Goal: Transaction & Acquisition: Obtain resource

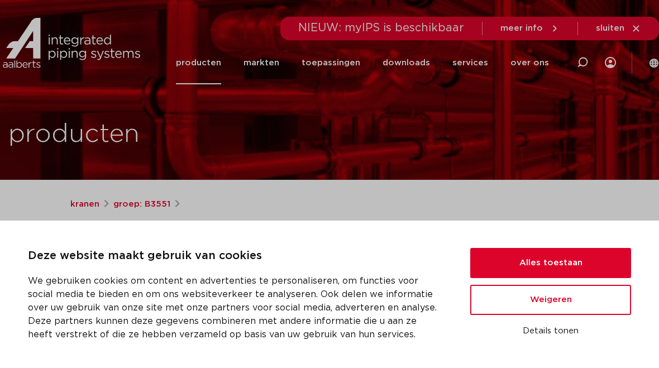
click at [510, 269] on button "Alles toestaan" at bounding box center [550, 263] width 161 height 30
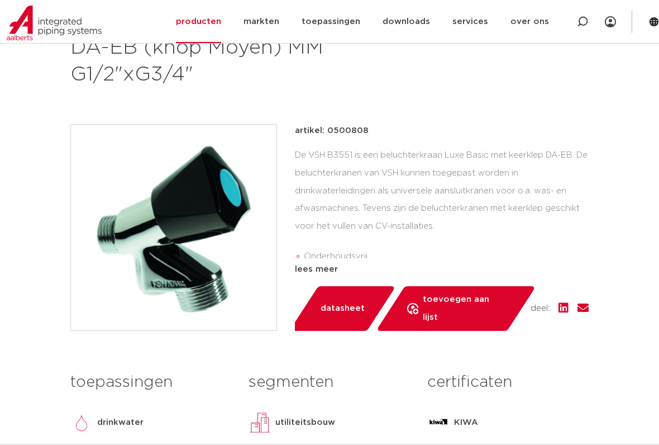
scroll to position [215, 0]
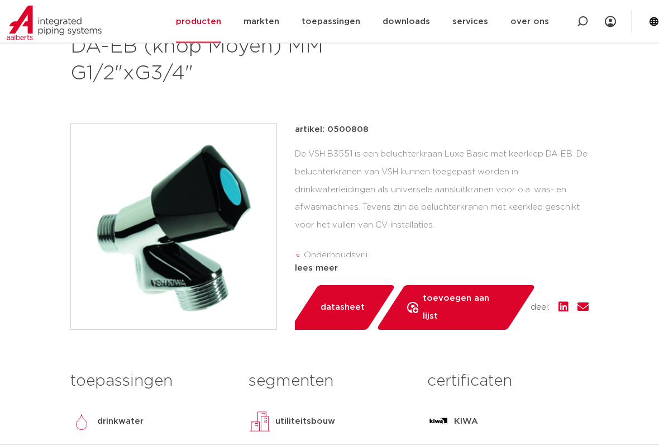
click at [309, 262] on div "lees meer" at bounding box center [442, 268] width 294 height 13
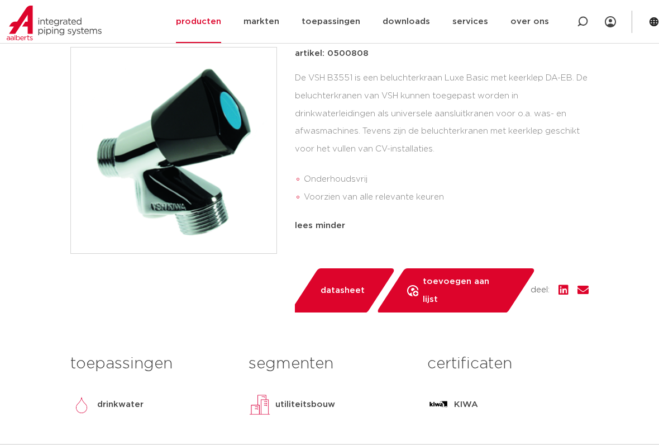
scroll to position [294, 0]
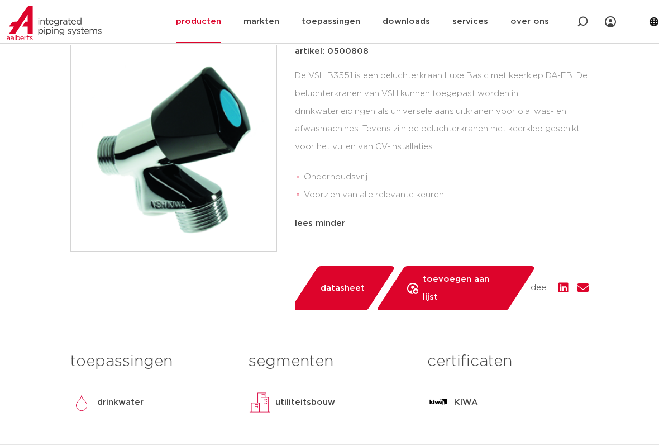
click at [341, 171] on li "Onderhoudsvrij" at bounding box center [446, 177] width 285 height 18
click at [337, 281] on span "datasheet" at bounding box center [343, 288] width 44 height 18
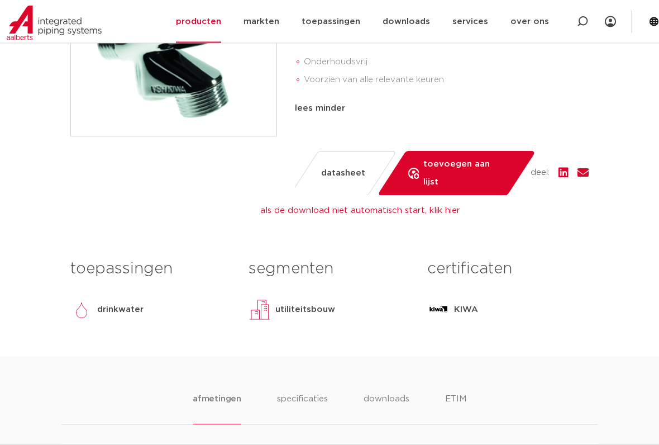
scroll to position [410, 0]
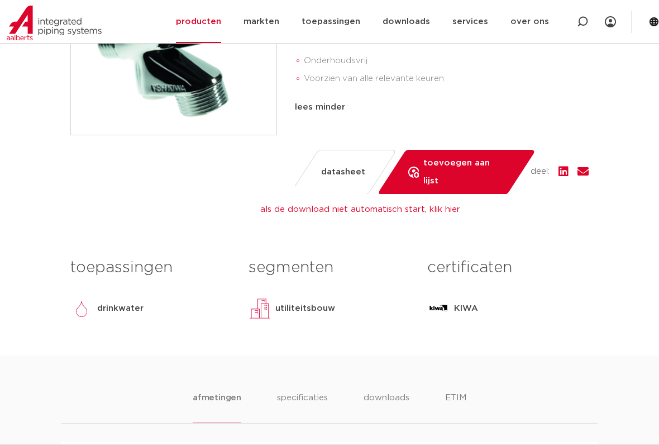
click at [443, 205] on link "als de download niet automatisch start, klik hier" at bounding box center [360, 209] width 200 height 8
click at [431, 198] on div "kranen groep: B3551 VSH beluchterkraan Luxe Basic DA-EB (knop Moyen) MM G1/2"xG…" at bounding box center [329, 71] width 536 height 567
click at [443, 156] on span "toevoegen aan lijst" at bounding box center [464, 172] width 82 height 36
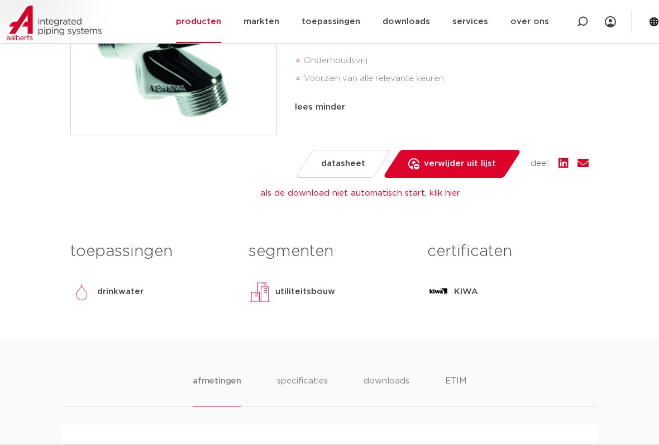
click at [455, 157] on span "verwijder uit lijst" at bounding box center [460, 164] width 72 height 18
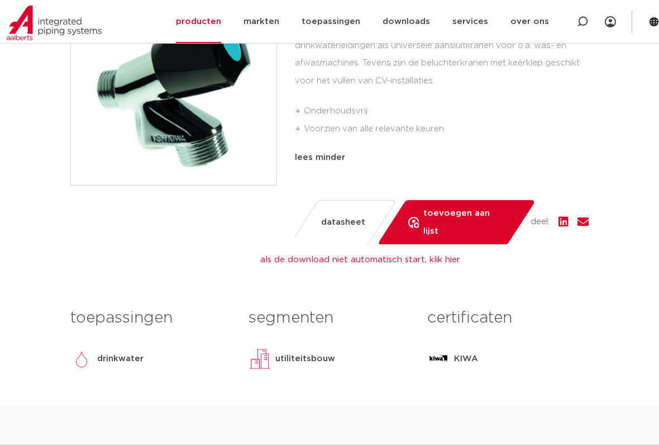
scroll to position [359, 0]
click at [348, 214] on span "datasheet" at bounding box center [343, 223] width 44 height 18
click at [415, 25] on link "downloads" at bounding box center [406, 21] width 47 height 43
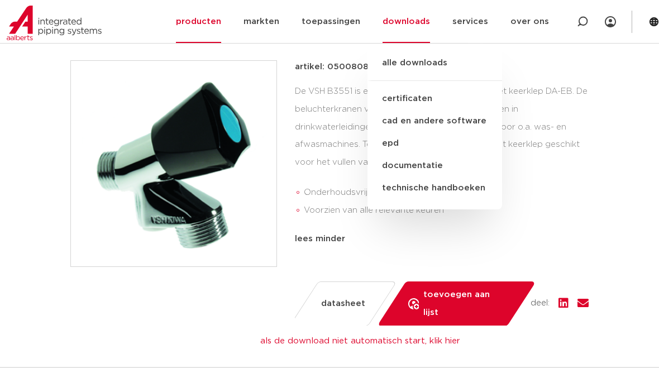
scroll to position [278, 0]
click at [420, 74] on link "alle downloads" at bounding box center [434, 68] width 135 height 25
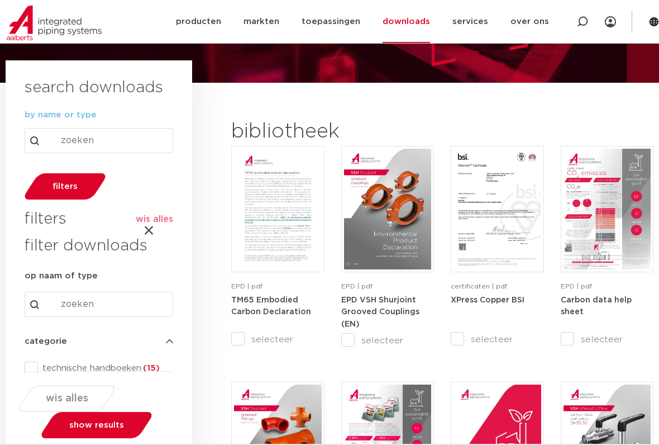
scroll to position [56, 0]
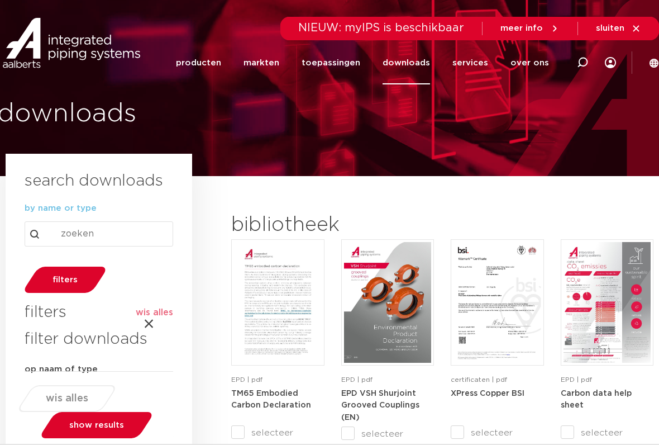
scroll to position [4, 0]
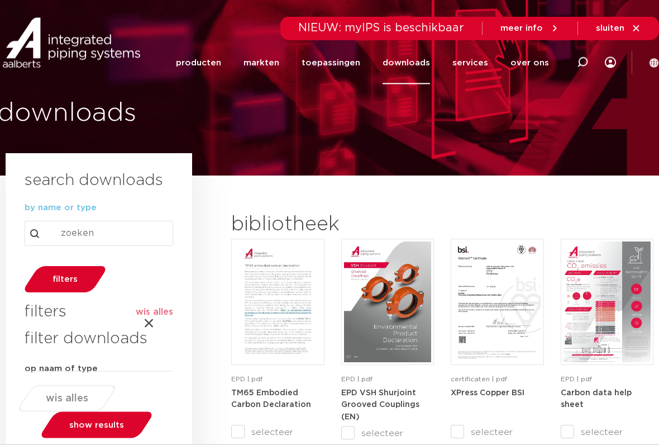
click at [633, 32] on icon at bounding box center [636, 28] width 10 height 10
